Goal: Information Seeking & Learning: Learn about a topic

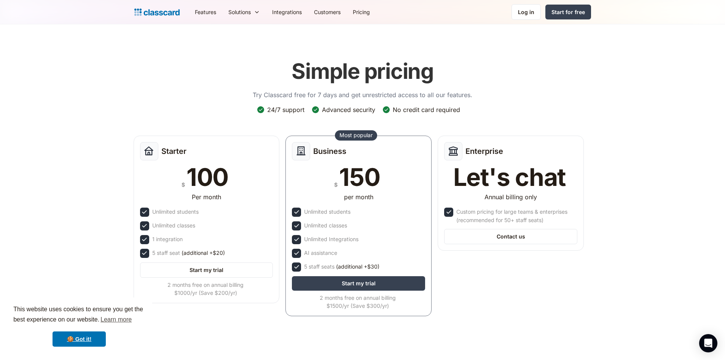
click at [373, 15] on link "Pricing" at bounding box center [361, 11] width 29 height 17
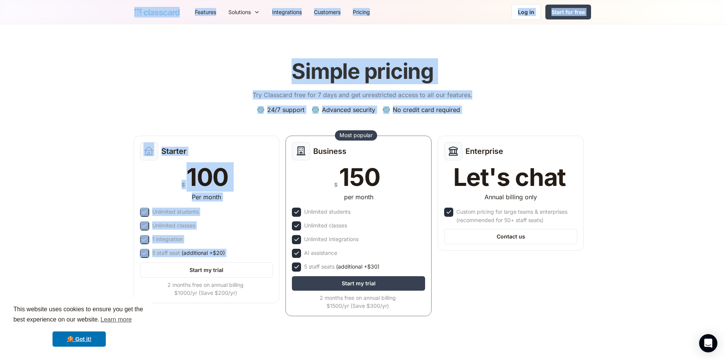
drag, startPoint x: 136, startPoint y: 284, endPoint x: 129, endPoint y: 339, distance: 56.0
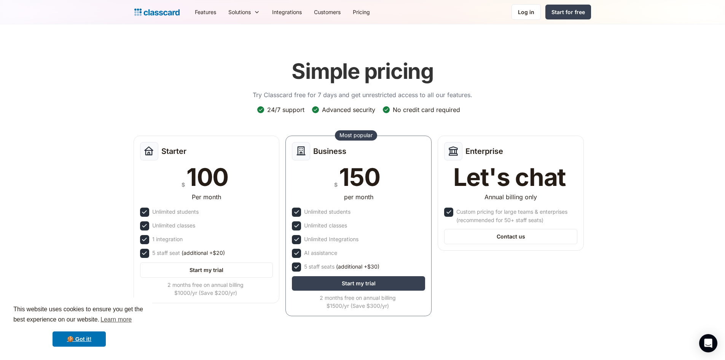
click at [207, 324] on header "Simple pricing Try Classcard free for 7 days and get unrestricted access to all…" at bounding box center [362, 192] width 725 height 337
click at [572, 14] on div "Start for free" at bounding box center [567, 12] width 33 height 8
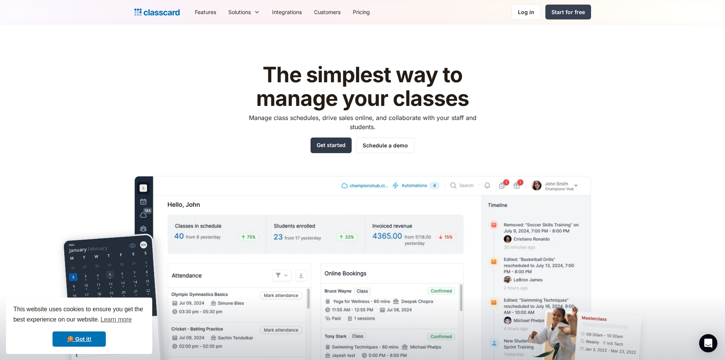
click at [325, 146] on link "Get started" at bounding box center [331, 145] width 41 height 16
click at [372, 13] on link "Pricing" at bounding box center [361, 11] width 29 height 17
